Goal: Task Accomplishment & Management: Manage account settings

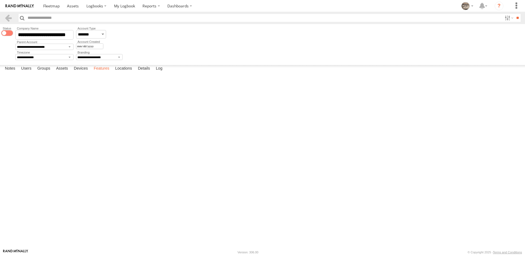
click at [101, 73] on label "Features" at bounding box center [101, 69] width 21 height 8
select select "*"
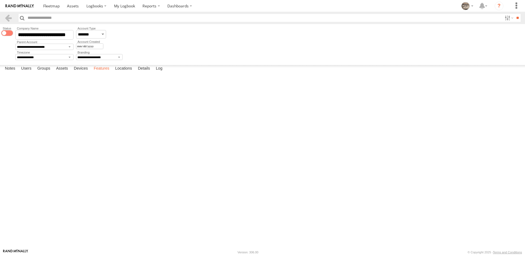
select select "*"
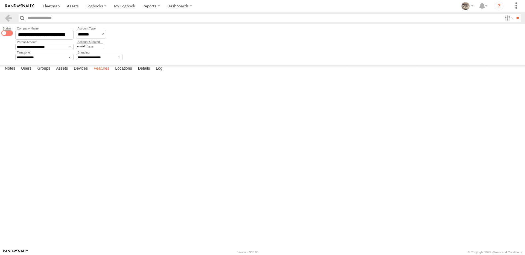
select select "*"
select select "*****"
select select "*"
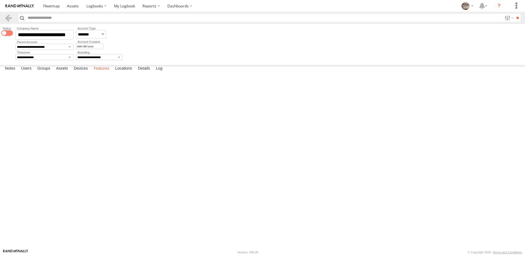
select select "*"
click at [0, 0] on label "Mobile Application" at bounding box center [0, 0] width 0 height 0
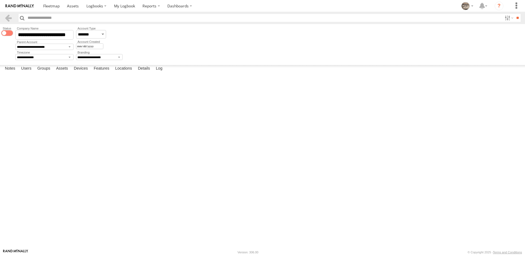
scroll to position [7, 0]
click at [0, 0] on label "Software Tracker Module" at bounding box center [0, 0] width 0 height 0
